Goal: Information Seeking & Learning: Learn about a topic

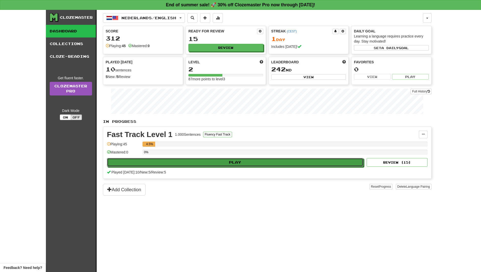
drag, startPoint x: 241, startPoint y: 166, endPoint x: 241, endPoint y: 182, distance: 16.7
click at [241, 182] on div "In Progress Fast Track Level 1 1.000 Sentences Fluency Fast Track Manage Senten…" at bounding box center [267, 157] width 329 height 77
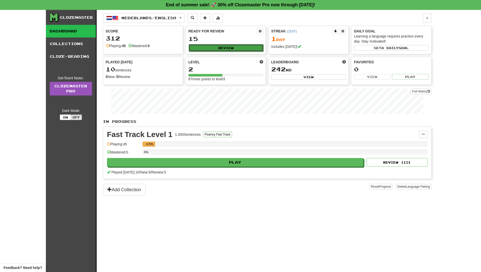
click at [226, 45] on button "Review" at bounding box center [226, 48] width 75 height 8
select select "**"
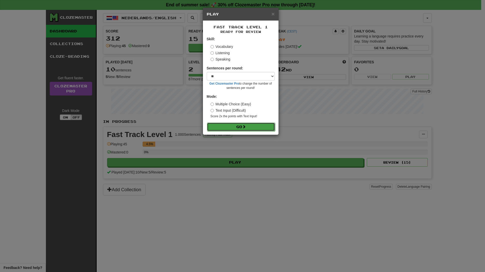
click at [237, 125] on button "Go" at bounding box center [241, 127] width 68 height 9
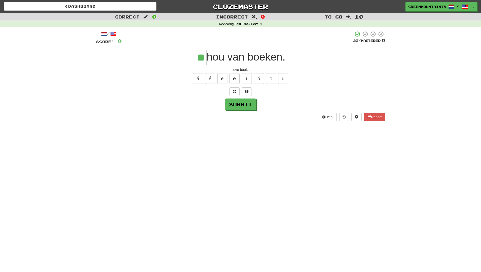
type input "**"
type input "***"
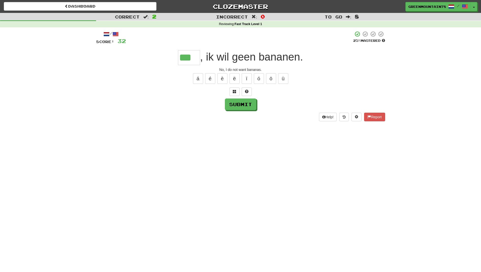
type input "***"
type input "****"
type input "***"
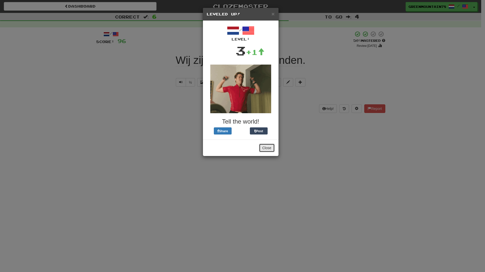
click at [268, 149] on button "Close" at bounding box center [267, 148] width 16 height 9
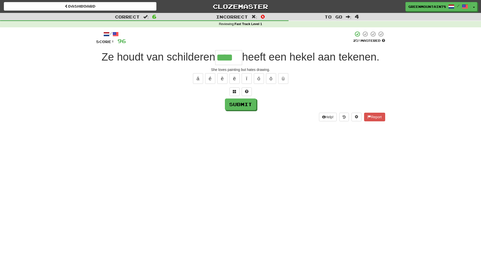
type input "****"
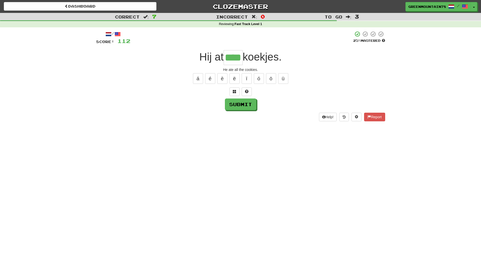
type input "****"
type input "**"
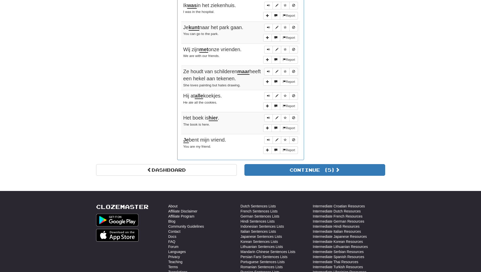
scroll to position [381, 0]
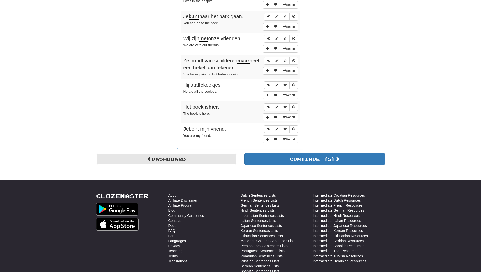
click at [229, 159] on link "Dashboard" at bounding box center [166, 159] width 141 height 12
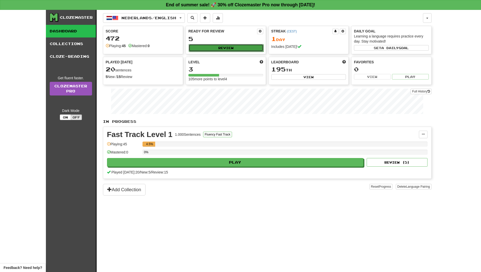
click at [223, 48] on button "Review" at bounding box center [226, 48] width 75 height 8
select select "**"
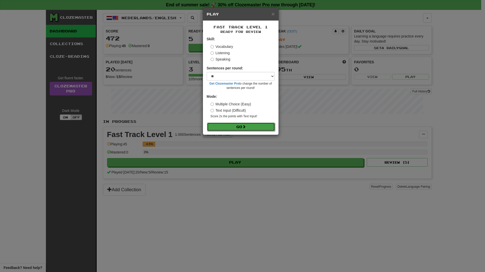
click at [245, 129] on span at bounding box center [244, 127] width 4 height 4
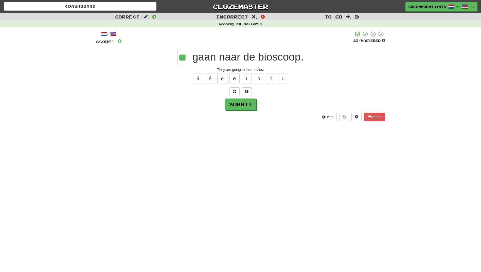
type input "**"
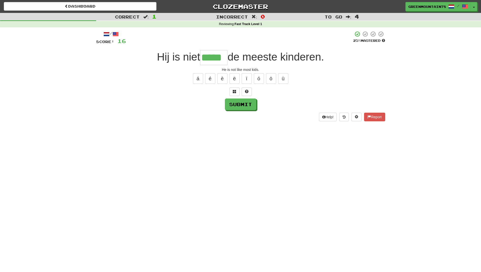
type input "*****"
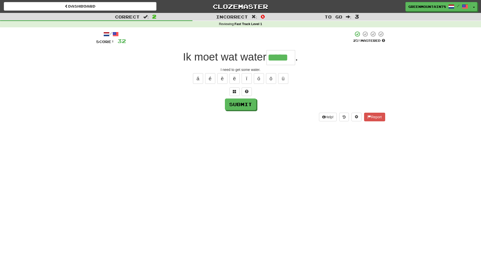
type input "*****"
type input "****"
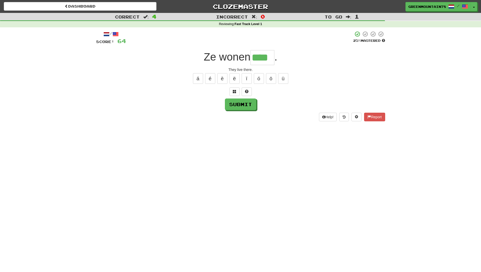
type input "****"
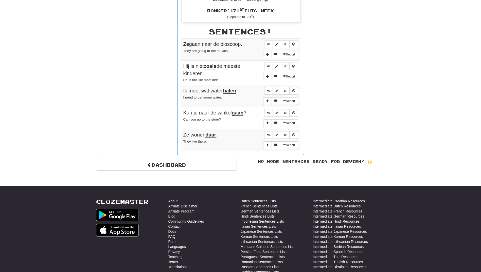
scroll to position [279, 0]
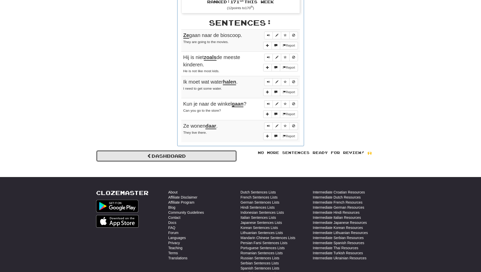
click at [180, 159] on link "Dashboard" at bounding box center [166, 156] width 141 height 12
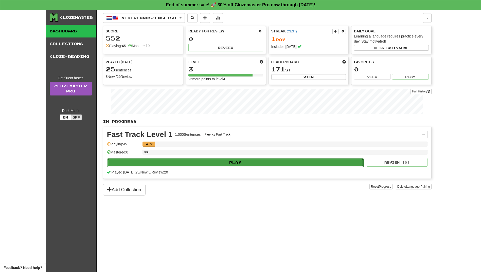
click at [238, 163] on button "Play" at bounding box center [235, 163] width 257 height 9
select select "**"
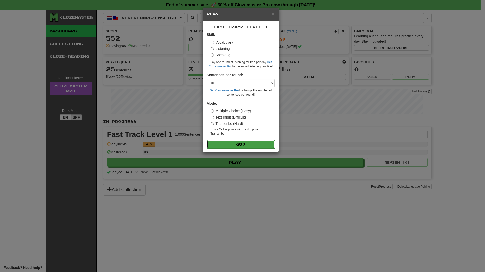
click at [235, 143] on button "Go" at bounding box center [241, 144] width 68 height 9
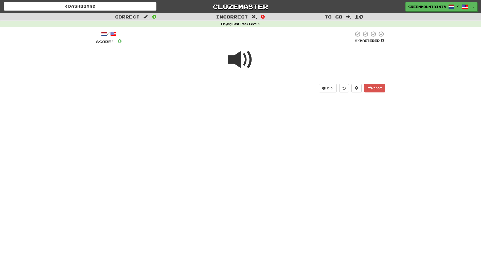
click at [244, 61] on span at bounding box center [240, 59] width 25 height 25
click at [233, 53] on span at bounding box center [240, 59] width 25 height 25
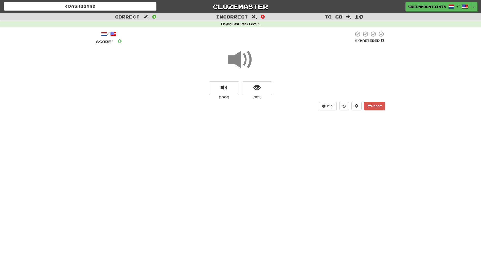
click at [235, 59] on span at bounding box center [240, 59] width 25 height 25
click at [226, 88] on span "replay audio" at bounding box center [224, 87] width 7 height 7
click at [256, 87] on span "show sentence" at bounding box center [257, 87] width 7 height 7
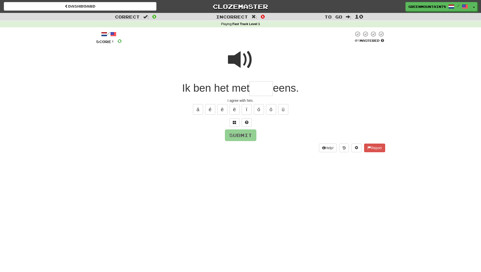
click at [240, 58] on span at bounding box center [240, 59] width 25 height 25
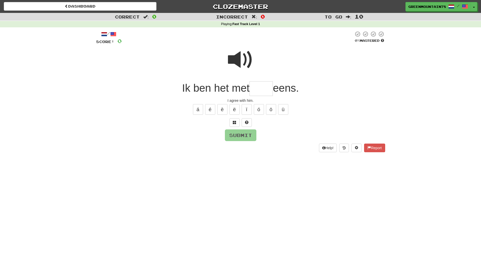
click at [240, 58] on span at bounding box center [240, 59] width 25 height 25
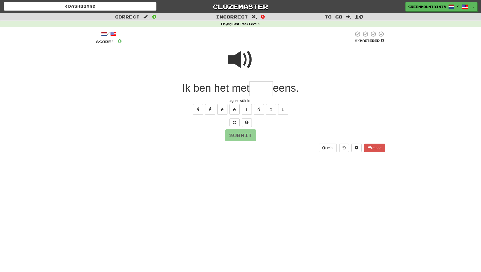
click at [240, 58] on span at bounding box center [240, 59] width 25 height 25
click at [261, 87] on input "text" at bounding box center [261, 88] width 23 height 15
type input "*"
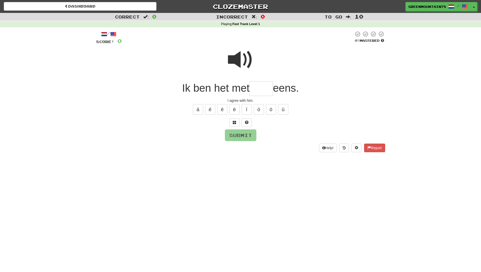
click at [232, 58] on span at bounding box center [240, 59] width 25 height 25
click at [235, 58] on span at bounding box center [240, 59] width 25 height 25
click at [333, 148] on button "Help!" at bounding box center [328, 148] width 18 height 9
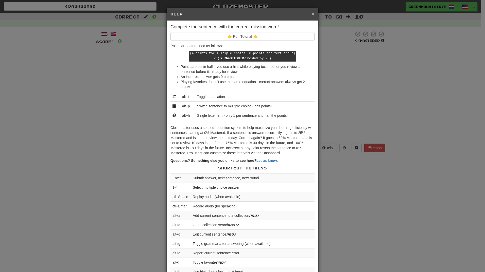
click at [312, 13] on span "×" at bounding box center [313, 14] width 3 height 6
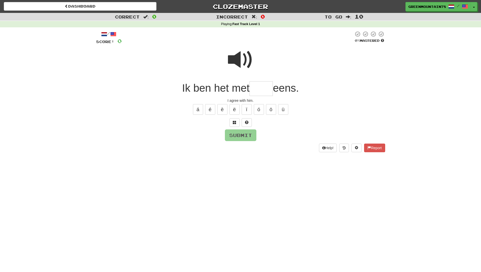
click at [260, 89] on input "text" at bounding box center [261, 88] width 23 height 15
type input "***"
click at [244, 139] on button "Submit" at bounding box center [240, 136] width 31 height 12
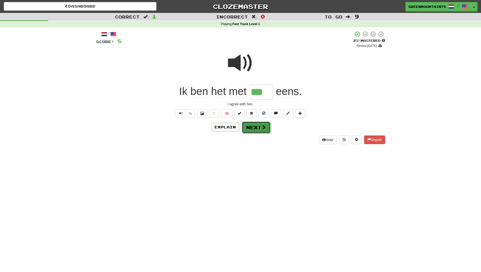
click at [257, 130] on button "Next" at bounding box center [256, 128] width 28 height 12
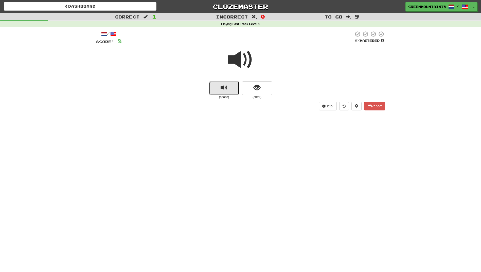
click at [223, 91] on span "replay audio" at bounding box center [224, 87] width 7 height 7
click at [260, 86] on span "show sentence" at bounding box center [257, 87] width 7 height 7
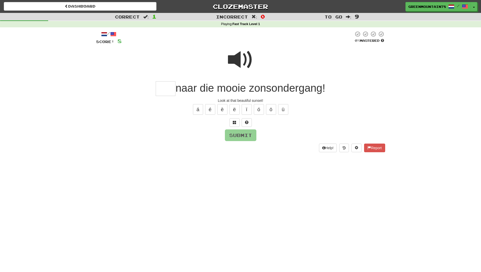
click at [161, 88] on input "text" at bounding box center [166, 88] width 20 height 15
click at [242, 138] on button "Submit" at bounding box center [240, 136] width 31 height 12
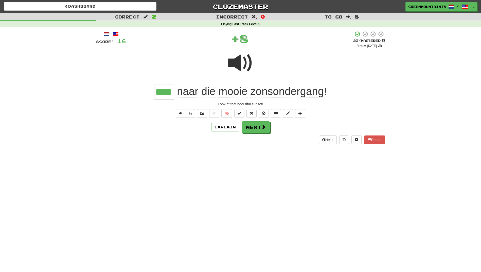
type input "****"
click at [255, 129] on button "Next" at bounding box center [256, 128] width 28 height 12
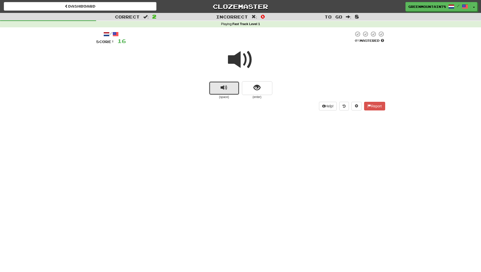
click at [221, 89] on span "replay audio" at bounding box center [224, 87] width 7 height 7
click at [257, 90] on span "show sentence" at bounding box center [257, 87] width 7 height 7
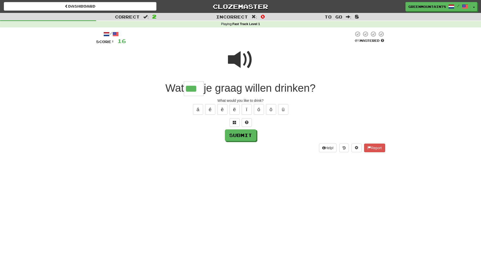
type input "***"
click at [236, 62] on span at bounding box center [240, 59] width 25 height 25
click at [246, 138] on button "Submit" at bounding box center [240, 136] width 31 height 12
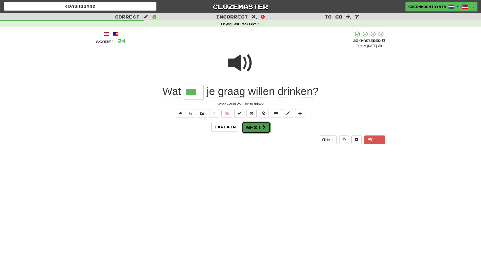
click at [254, 128] on button "Next" at bounding box center [256, 128] width 28 height 12
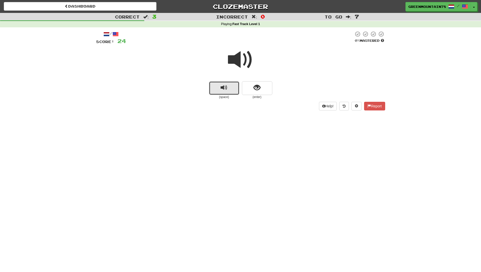
click at [231, 88] on button "replay audio" at bounding box center [224, 88] width 30 height 14
click at [257, 89] on span "show sentence" at bounding box center [257, 87] width 7 height 7
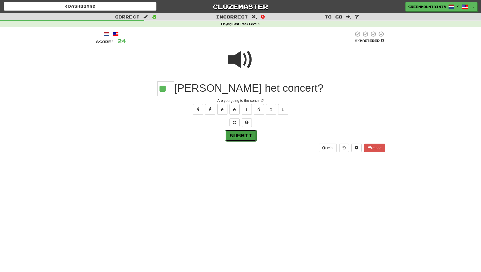
click at [241, 136] on button "Submit" at bounding box center [240, 136] width 31 height 12
type input "**"
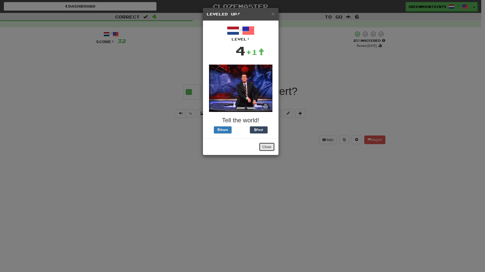
click at [271, 146] on button "Close" at bounding box center [267, 147] width 16 height 9
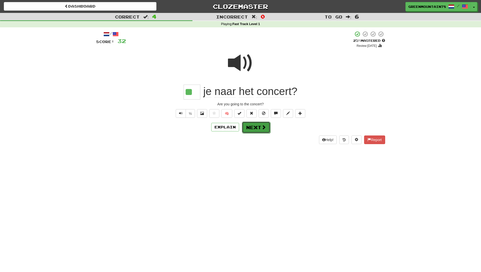
click at [256, 127] on button "Next" at bounding box center [256, 128] width 28 height 12
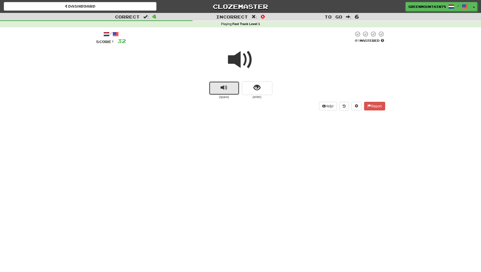
click at [224, 90] on span "replay audio" at bounding box center [224, 87] width 7 height 7
click at [256, 88] on span "show sentence" at bounding box center [257, 87] width 7 height 7
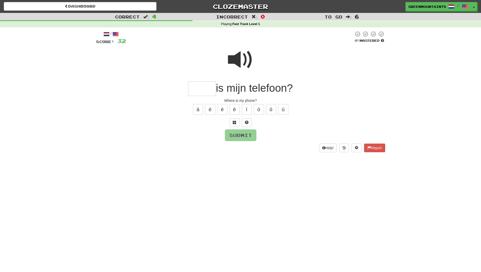
click at [198, 92] on input "text" at bounding box center [202, 88] width 28 height 15
type input "****"
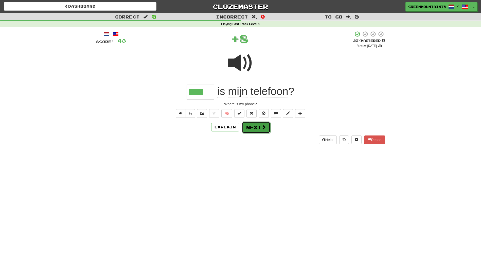
click at [255, 123] on button "Next" at bounding box center [256, 128] width 28 height 12
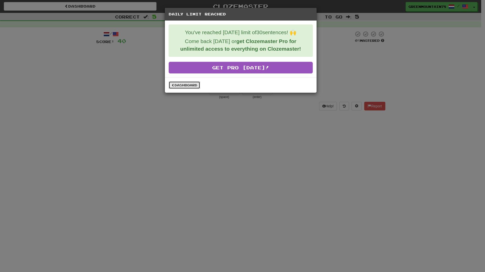
click at [184, 85] on link "Dashboard" at bounding box center [184, 85] width 31 height 8
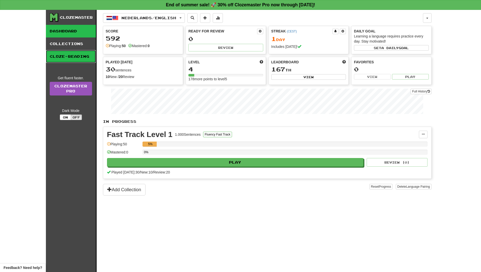
click at [72, 59] on link "Cloze-Reading" at bounding box center [71, 56] width 50 height 13
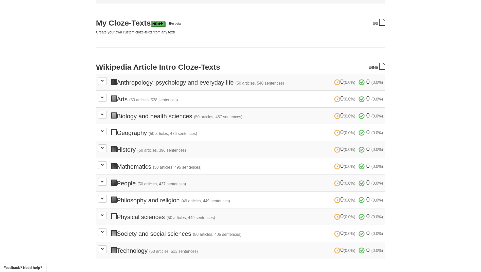
scroll to position [51, 0]
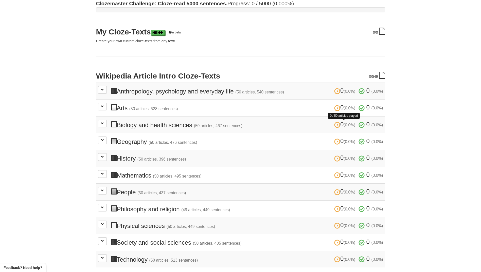
click at [334, 126] on span at bounding box center [337, 125] width 6 height 6
click at [101, 121] on button at bounding box center [102, 124] width 9 height 8
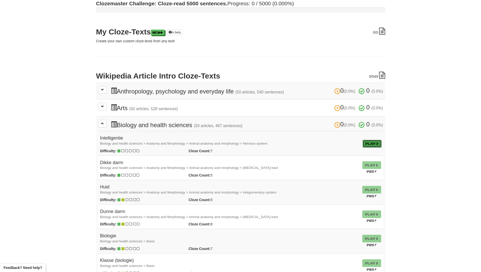
click at [363, 144] on link "Play" at bounding box center [372, 144] width 19 height 8
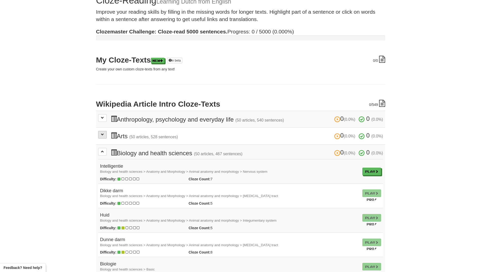
scroll to position [0, 0]
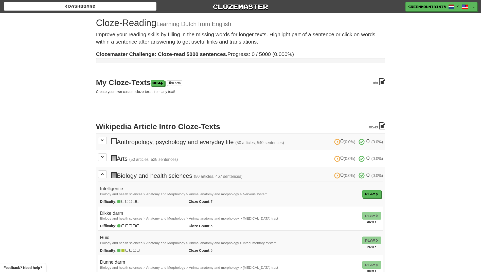
click at [46, 11] on div "Dashboard Clozemaster GreenMountain7803 / Toggle Dropdown Dashboard Leaderboard…" at bounding box center [240, 5] width 481 height 11
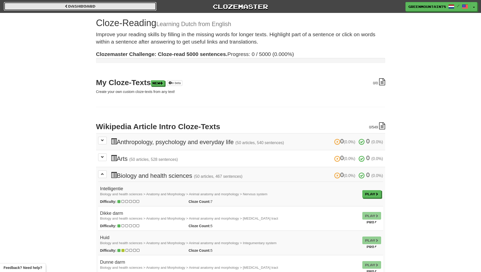
click at [54, 8] on link "Dashboard" at bounding box center [80, 6] width 153 height 9
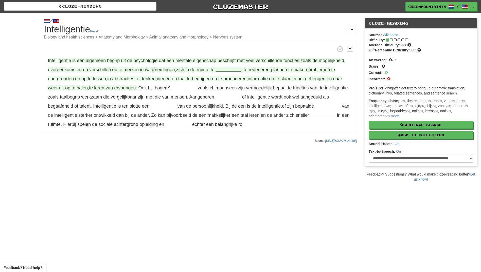
click at [97, 61] on span "algemeen" at bounding box center [96, 60] width 20 height 5
drag, startPoint x: 86, startPoint y: 60, endPoint x: 106, endPoint y: 62, distance: 19.3
click at [106, 62] on span "algemeen" at bounding box center [96, 60] width 20 height 5
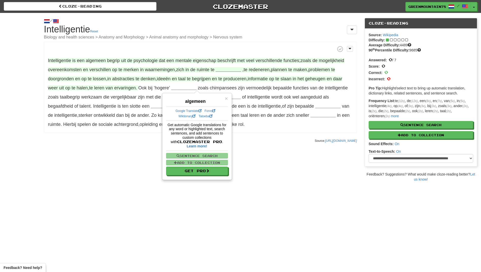
click at [126, 157] on div "/ Cloze-[GEOGRAPHIC_DATA] Intelligentie Reset Biology and health sciences > Ana…" at bounding box center [240, 97] width 481 height 169
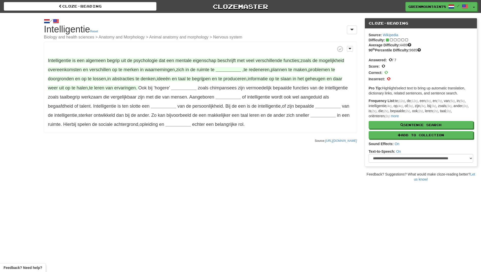
click at [153, 69] on span "waarnemingen" at bounding box center [160, 69] width 30 height 5
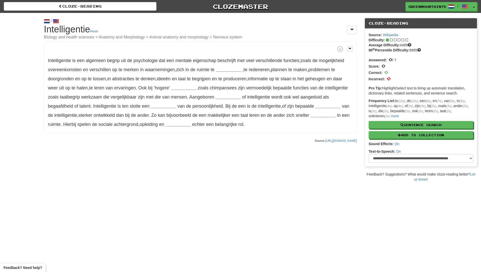
click at [221, 67] on p "Intelligentie is een algemeen begrip uit de psychologie dat een mentale eigensc…" at bounding box center [200, 87] width 313 height 91
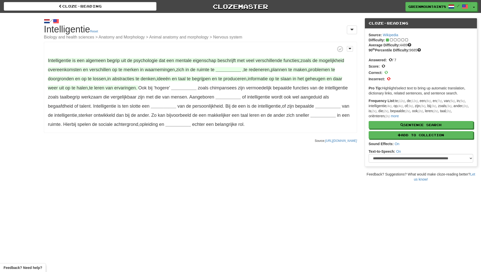
click at [220, 71] on strong "__________" at bounding box center [228, 69] width 25 height 5
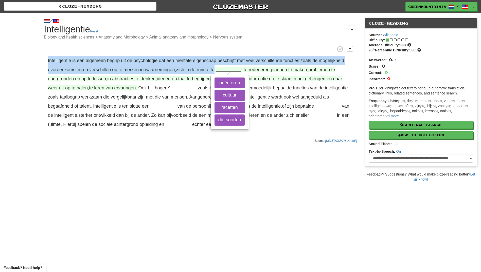
drag, startPoint x: 48, startPoint y: 62, endPoint x: 216, endPoint y: 71, distance: 168.1
click at [216, 71] on span "Intelligentie is een algemeen begrip uit de psychologie dat een mentale eigensc…" at bounding box center [196, 65] width 296 height 14
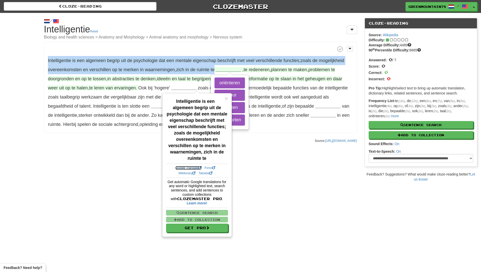
click at [188, 168] on link "Google Translate" at bounding box center [189, 168] width 26 height 4
click at [206, 168] on link "Forvo" at bounding box center [210, 168] width 11 height 4
click at [186, 174] on link "Wiktionary" at bounding box center [187, 174] width 17 height 4
click at [202, 173] on link "Tatoeba" at bounding box center [206, 174] width 14 height 4
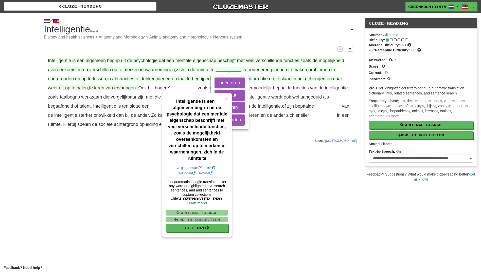
click at [102, 191] on div "Cloze-Reading Clozemaster GreenMountain7803 / Toggle Dropdown Dashboard Leaderb…" at bounding box center [240, 136] width 481 height 272
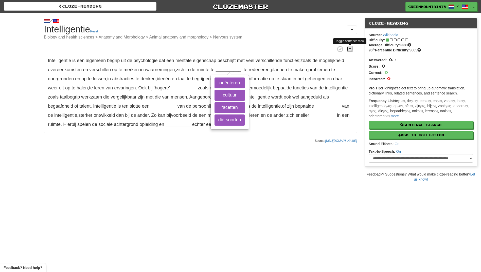
click at [350, 48] on span at bounding box center [350, 49] width 3 height 4
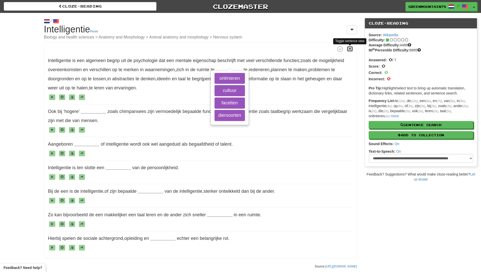
click at [350, 48] on span at bounding box center [350, 49] width 3 height 4
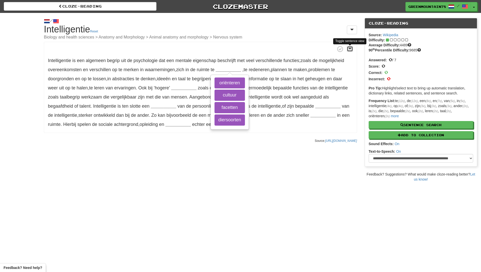
click at [350, 48] on span at bounding box center [350, 49] width 3 height 4
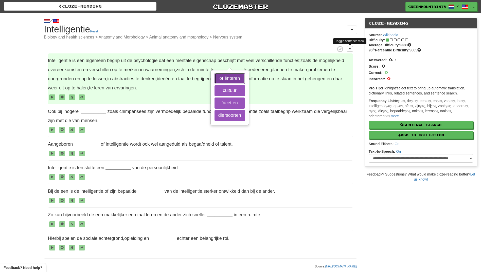
click at [239, 78] on button "oriënteren" at bounding box center [230, 78] width 30 height 11
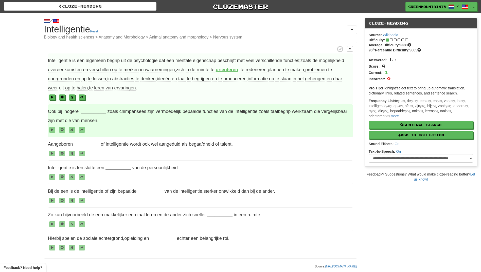
click at [98, 112] on strong "__________" at bounding box center [93, 111] width 25 height 5
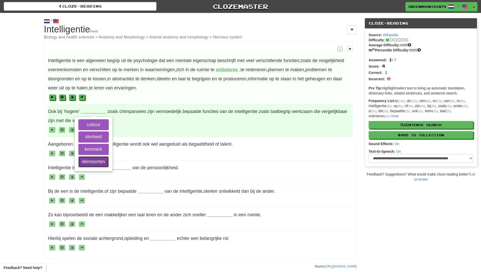
click at [106, 162] on button "diersoorten" at bounding box center [93, 162] width 30 height 11
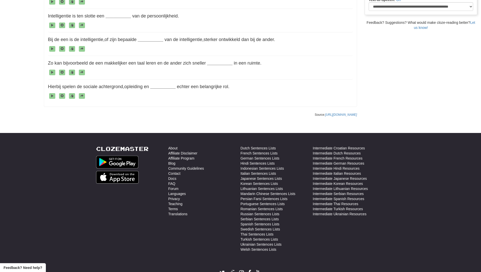
scroll to position [152, 0]
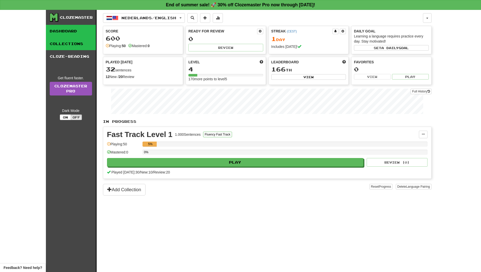
click at [68, 42] on link "Collections" at bounding box center [71, 44] width 50 height 13
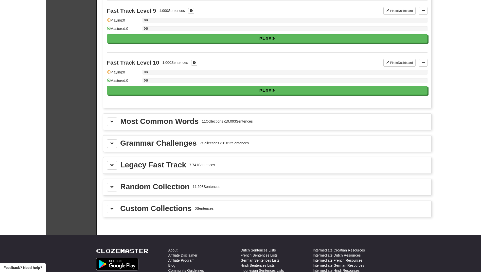
scroll to position [482, 0]
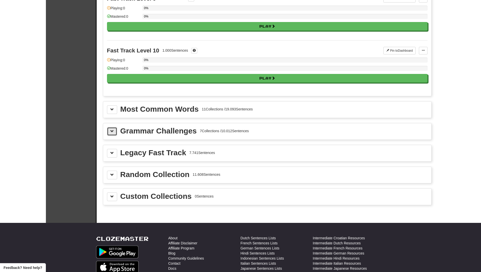
click at [112, 133] on span at bounding box center [112, 132] width 4 height 4
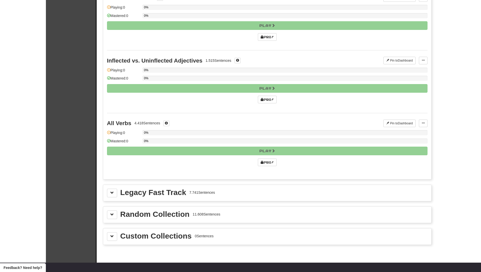
scroll to position [888, 0]
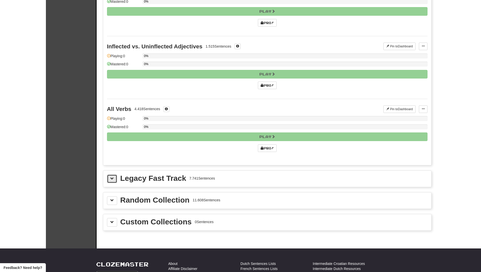
click at [114, 180] on span at bounding box center [112, 179] width 4 height 4
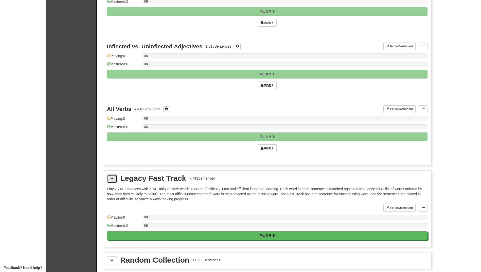
click at [114, 180] on span at bounding box center [112, 179] width 4 height 4
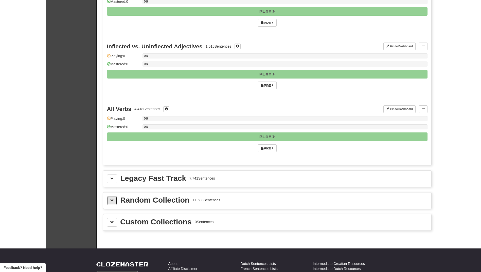
click at [113, 200] on span at bounding box center [112, 201] width 4 height 4
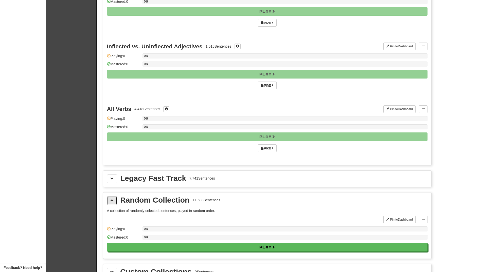
click at [113, 200] on span at bounding box center [112, 201] width 4 height 4
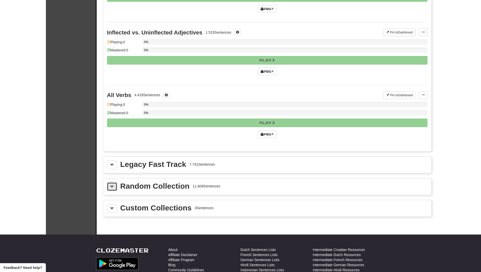
scroll to position [913, 0]
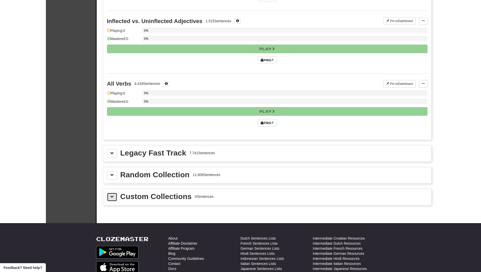
click at [112, 197] on span at bounding box center [112, 197] width 4 height 4
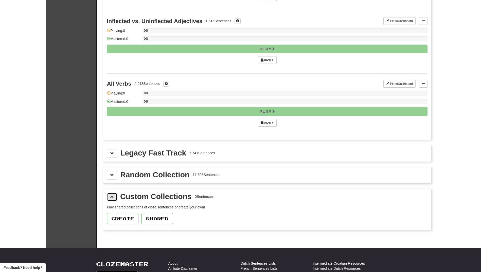
click at [112, 197] on span at bounding box center [112, 197] width 4 height 4
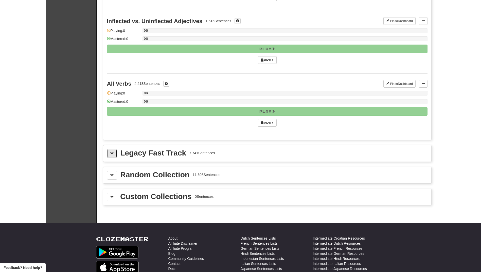
click at [112, 156] on button at bounding box center [112, 153] width 10 height 9
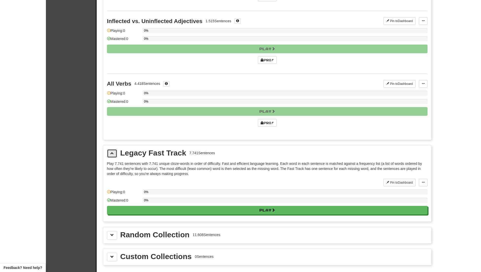
click at [113, 157] on button at bounding box center [112, 153] width 10 height 9
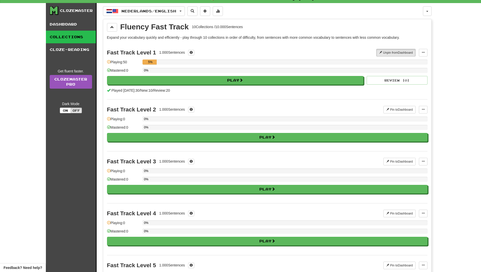
scroll to position [0, 0]
